Goal: Book appointment/travel/reservation

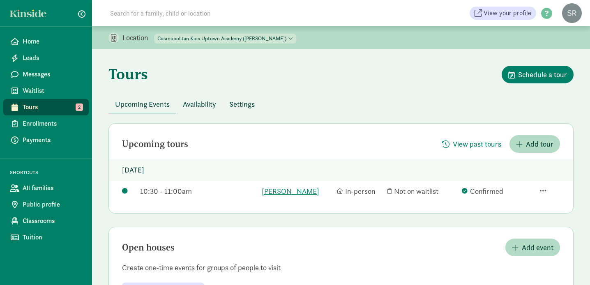
click at [27, 105] on span "Tours" at bounding box center [53, 107] width 60 height 10
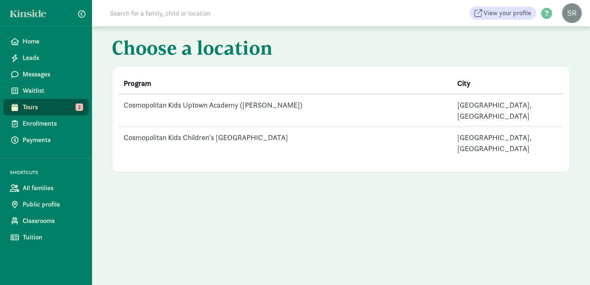
click at [231, 104] on td "Cosmopolitan Kids Uptown Academy ([PERSON_NAME])" at bounding box center [286, 110] width 334 height 33
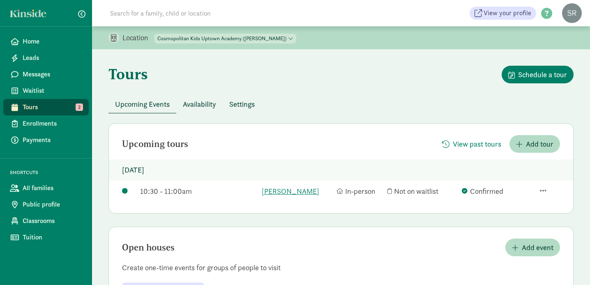
click at [53, 109] on span "Tours" at bounding box center [53, 107] width 60 height 10
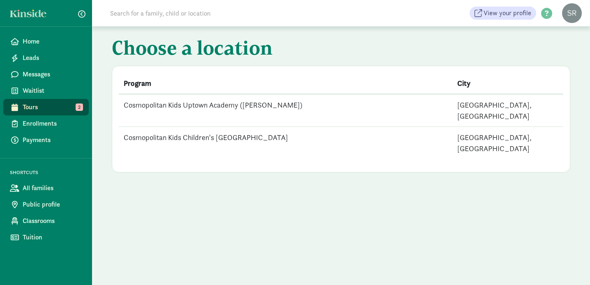
click at [204, 107] on td "Cosmopolitan Kids Uptown Academy ([PERSON_NAME])" at bounding box center [286, 110] width 334 height 33
click at [52, 111] on span "Tours" at bounding box center [53, 107] width 60 height 10
click at [238, 104] on td "Cosmopolitan Kids Uptown Academy ([PERSON_NAME])" at bounding box center [286, 110] width 334 height 33
